Goal: Information Seeking & Learning: Learn about a topic

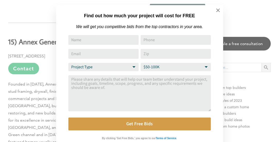
scroll to position [5, 0]
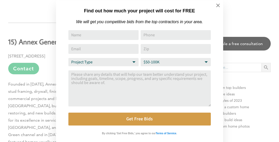
click at [218, 7] on icon at bounding box center [219, 6] width 6 height 6
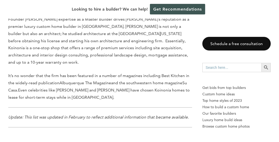
scroll to position [3091, 0]
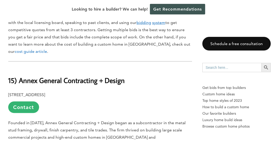
scroll to position [430, 0]
